Goal: Task Accomplishment & Management: Manage account settings

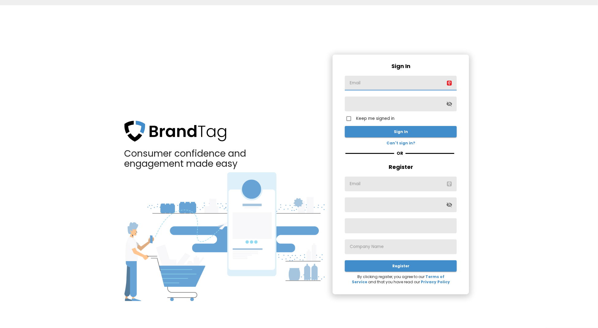
click at [386, 83] on input "text" at bounding box center [401, 83] width 112 height 15
paste input "[EMAIL_ADDRESS][DOMAIN_NAME]"
type input "[EMAIL_ADDRESS][DOMAIN_NAME]"
drag, startPoint x: 515, startPoint y: 132, endPoint x: 507, endPoint y: 131, distance: 7.4
click at [515, 132] on div "Consumer confidence and engagement made easy Sign In [EMAIL_ADDRESS][DOMAIN_NAM…" at bounding box center [299, 169] width 598 height 328
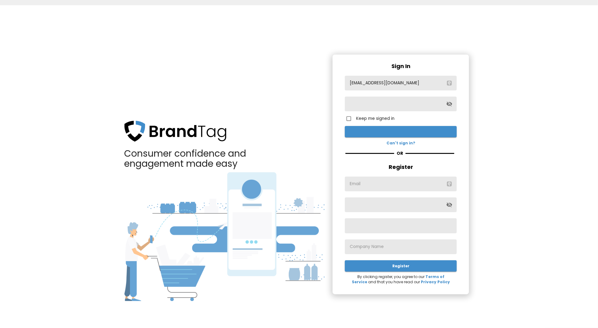
click at [362, 128] on span "Sign In" at bounding box center [401, 131] width 102 height 6
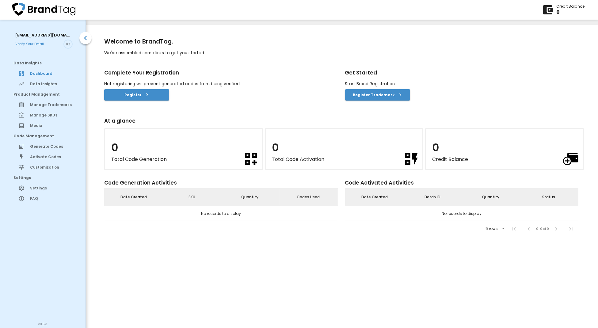
click at [573, 7] on div "Credit Balance" at bounding box center [571, 6] width 28 height 5
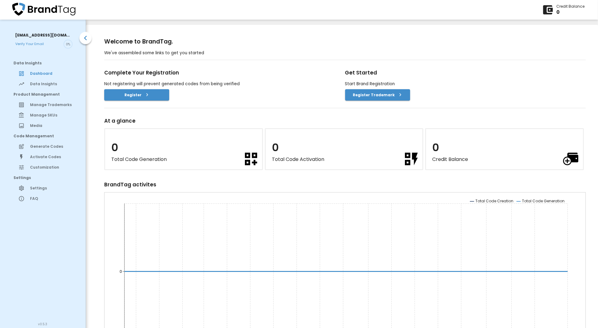
click at [548, 11] on icon at bounding box center [548, 10] width 12 height 12
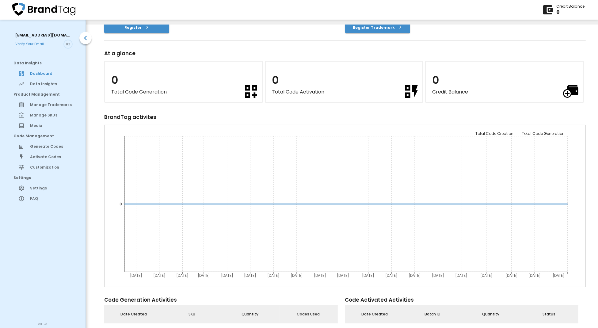
scroll to position [100, 0]
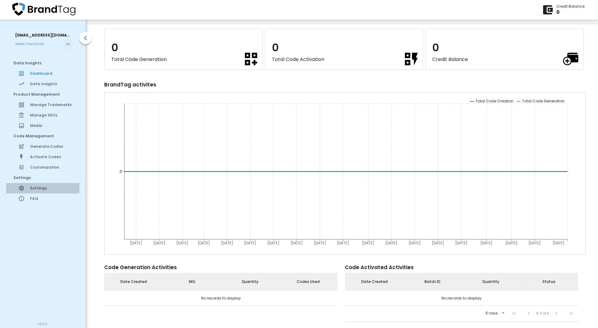
click at [40, 186] on div "Settings" at bounding box center [42, 188] width 73 height 10
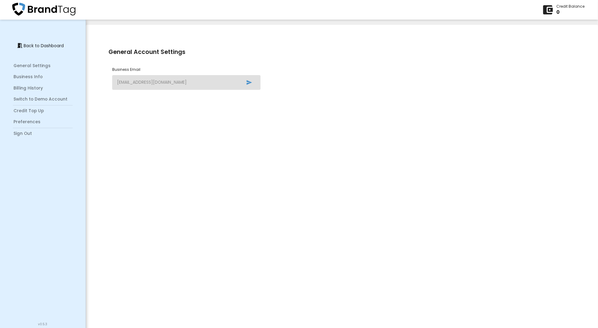
click at [22, 135] on span "Sign Out" at bounding box center [43, 134] width 61 height 6
